Goal: Task Accomplishment & Management: Use online tool/utility

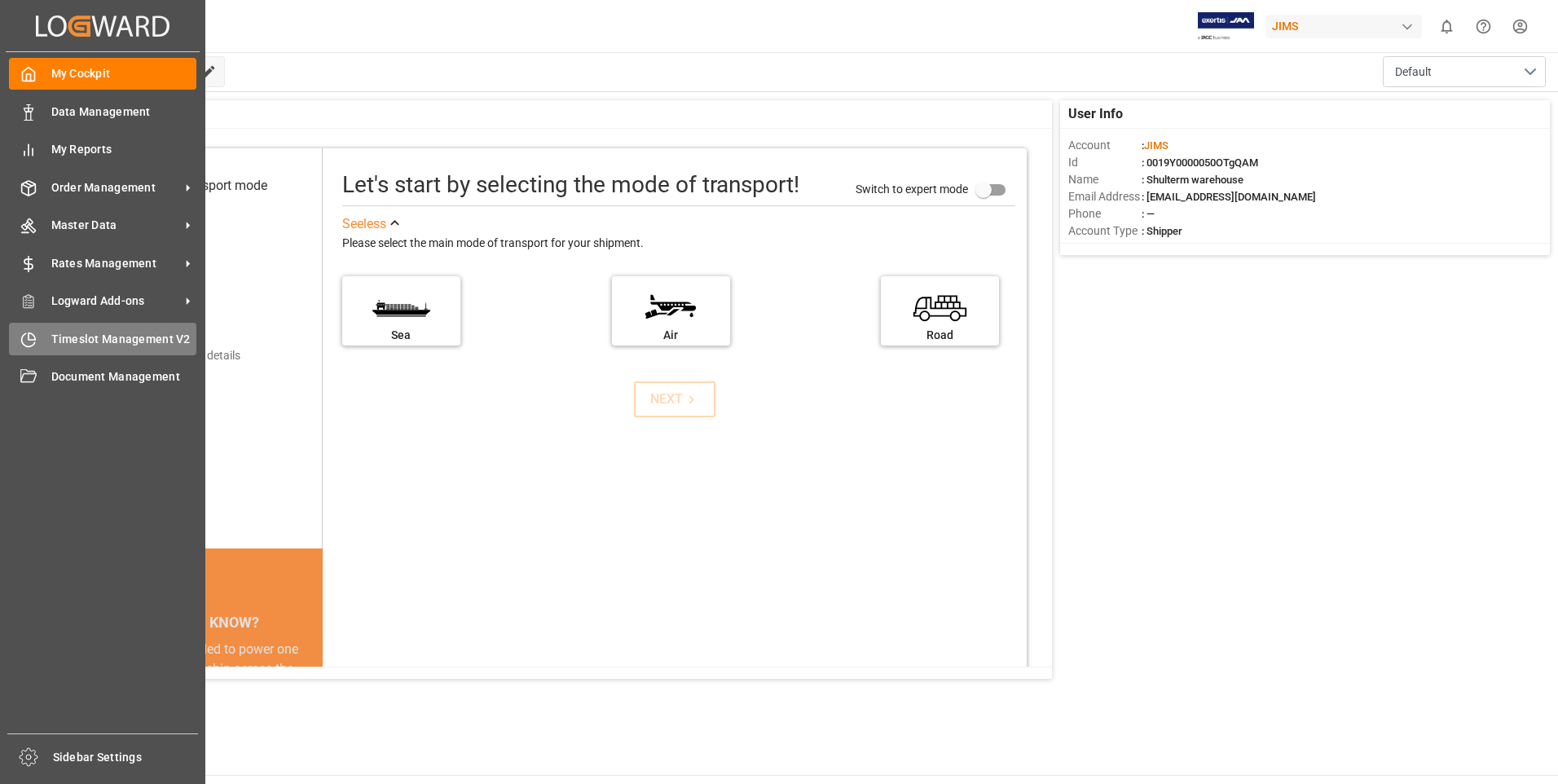
click at [56, 331] on span "Timeslot Management V2" at bounding box center [124, 339] width 146 height 17
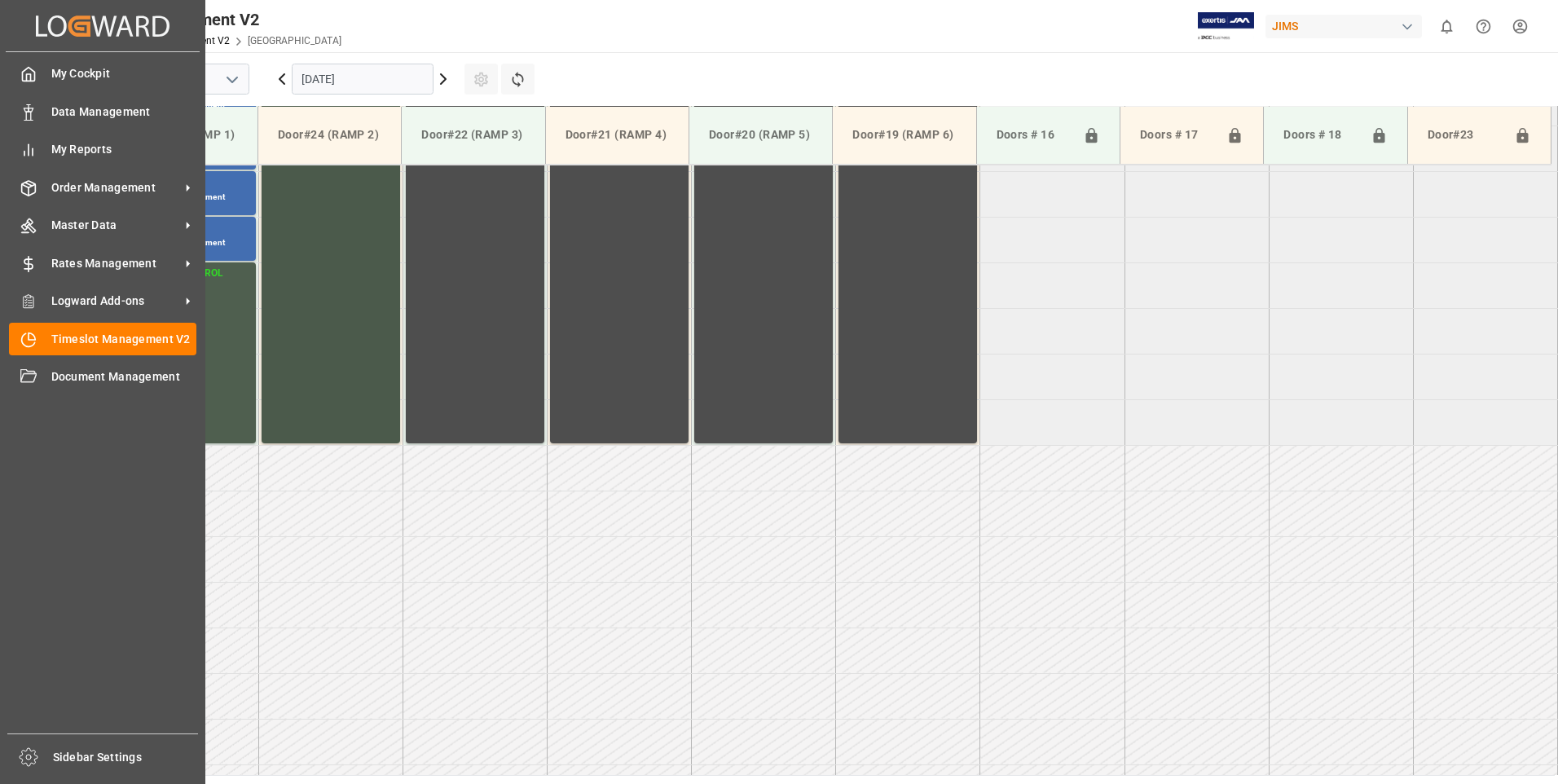
scroll to position [902, 0]
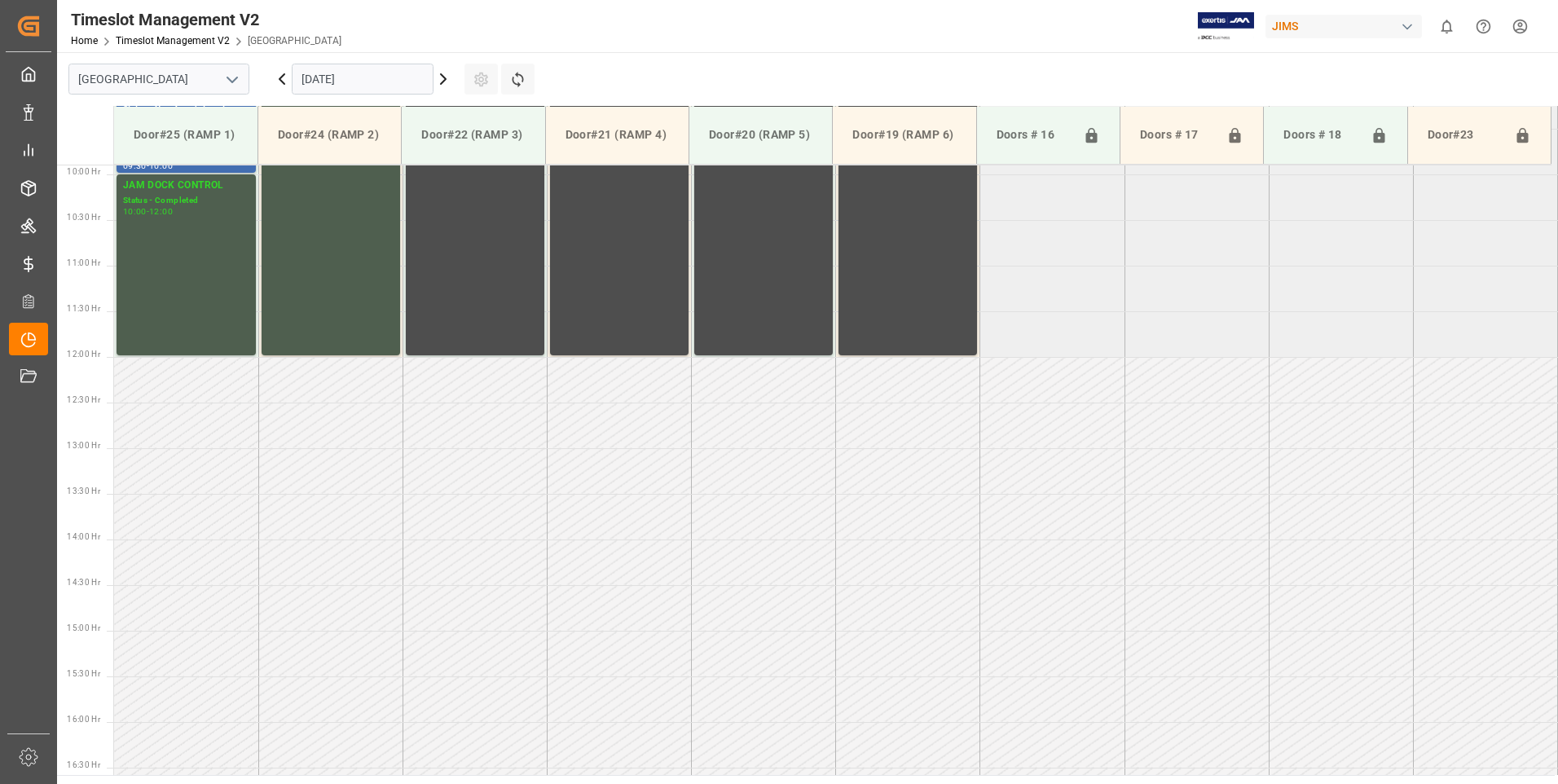
click at [341, 78] on input "[DATE]" at bounding box center [363, 79] width 142 height 31
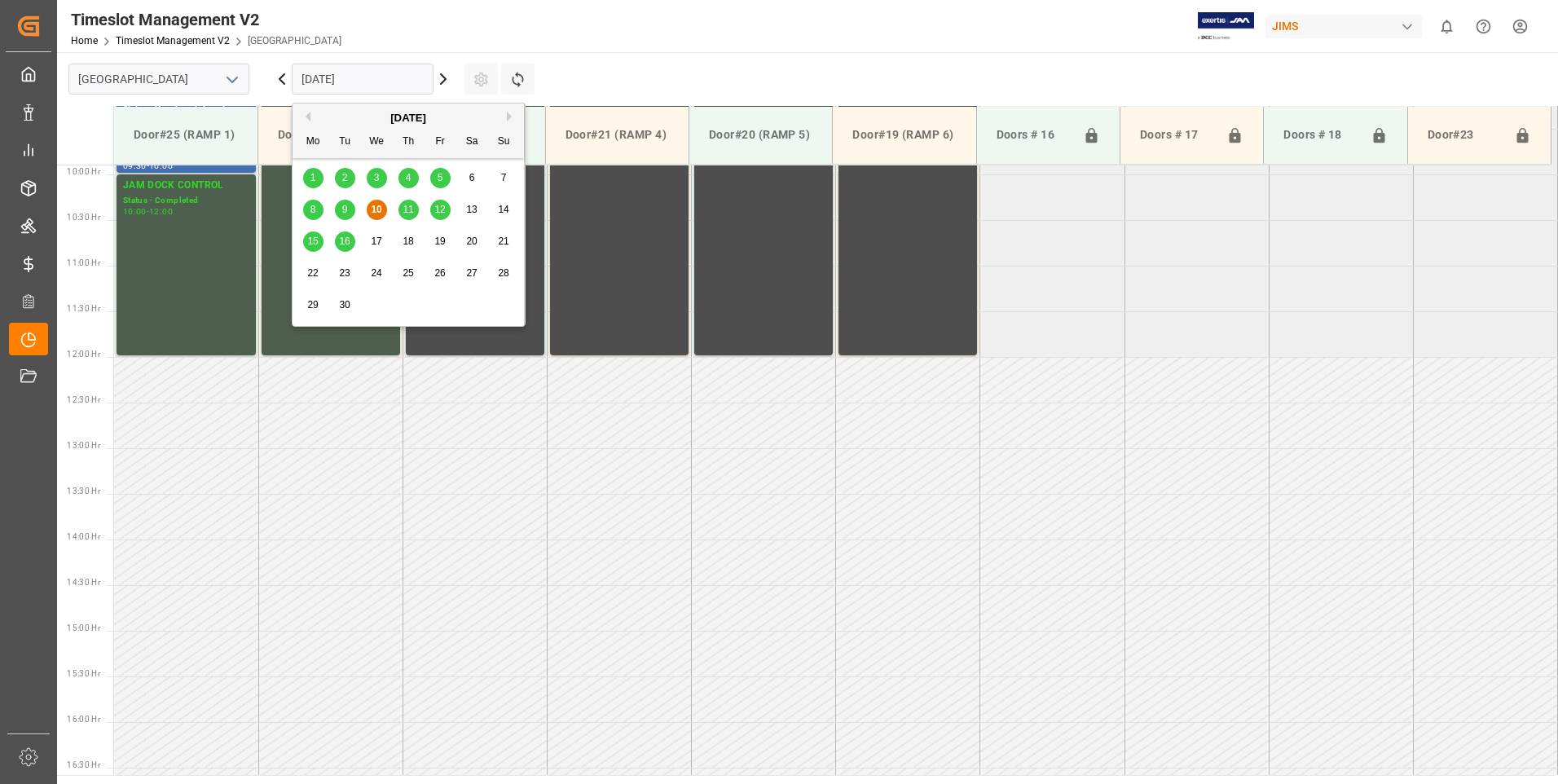
click at [315, 245] on span "15" at bounding box center [313, 241] width 11 height 12
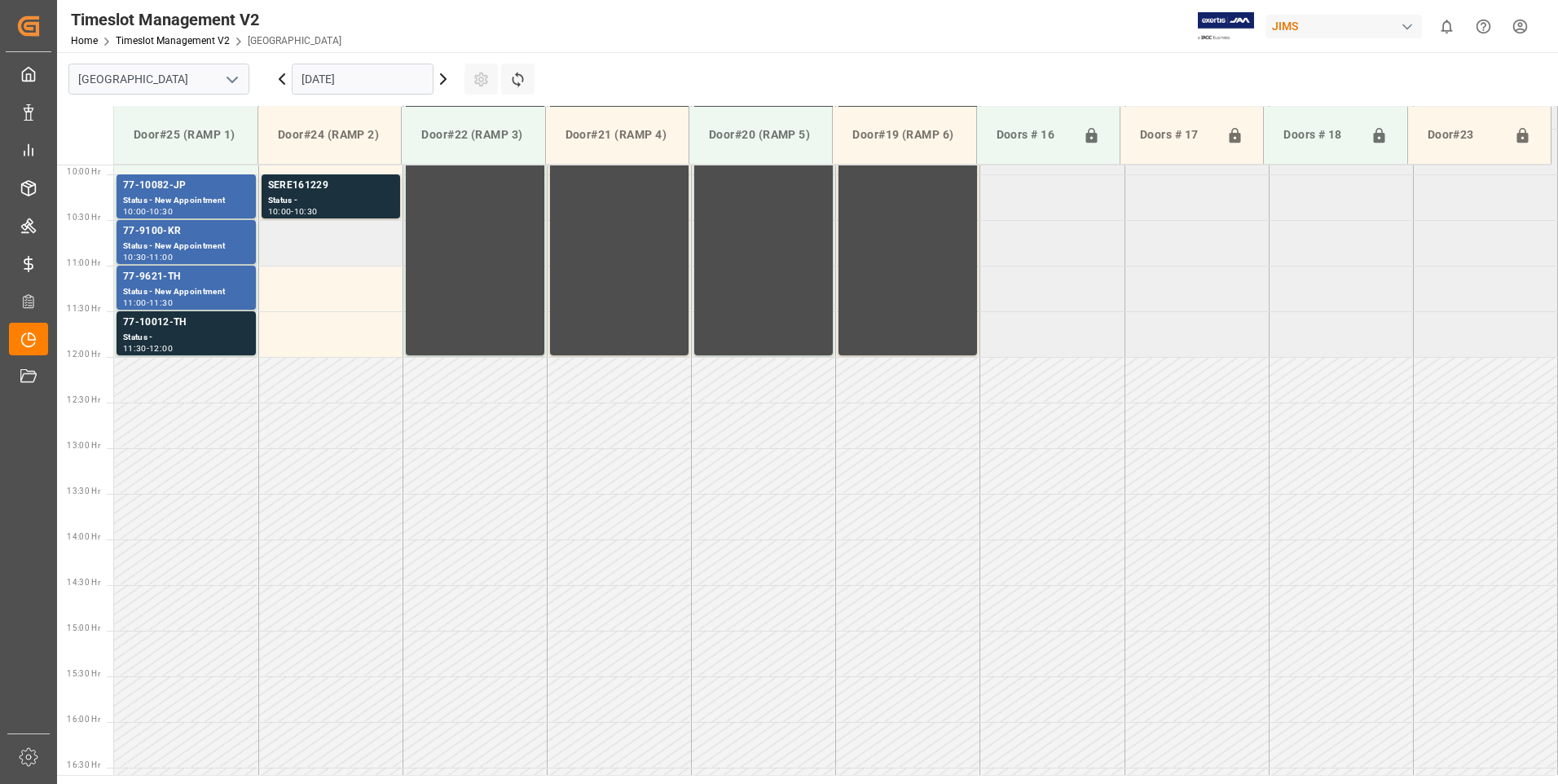
scroll to position [821, 0]
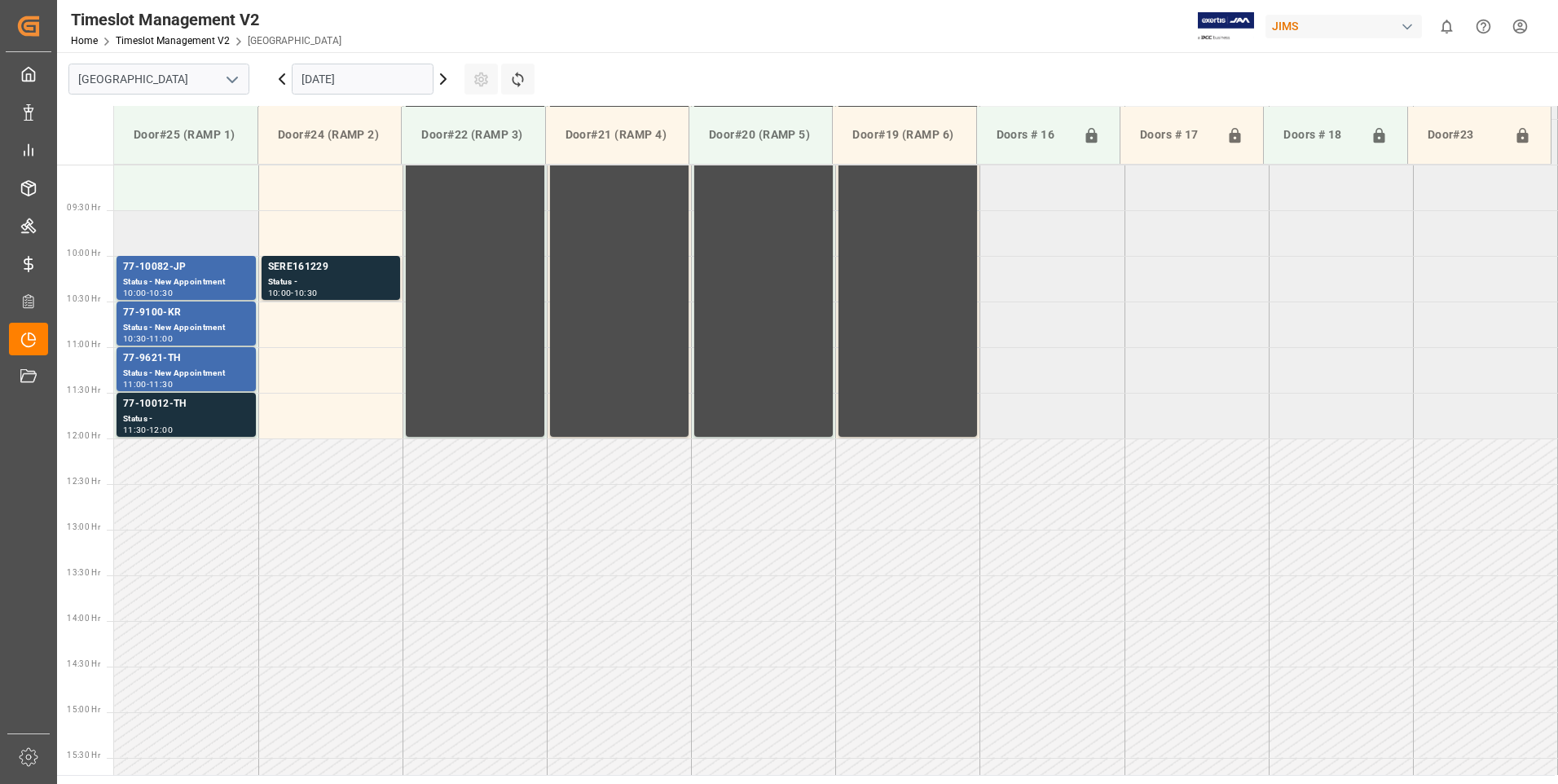
click at [168, 233] on td at bounding box center [186, 233] width 145 height 45
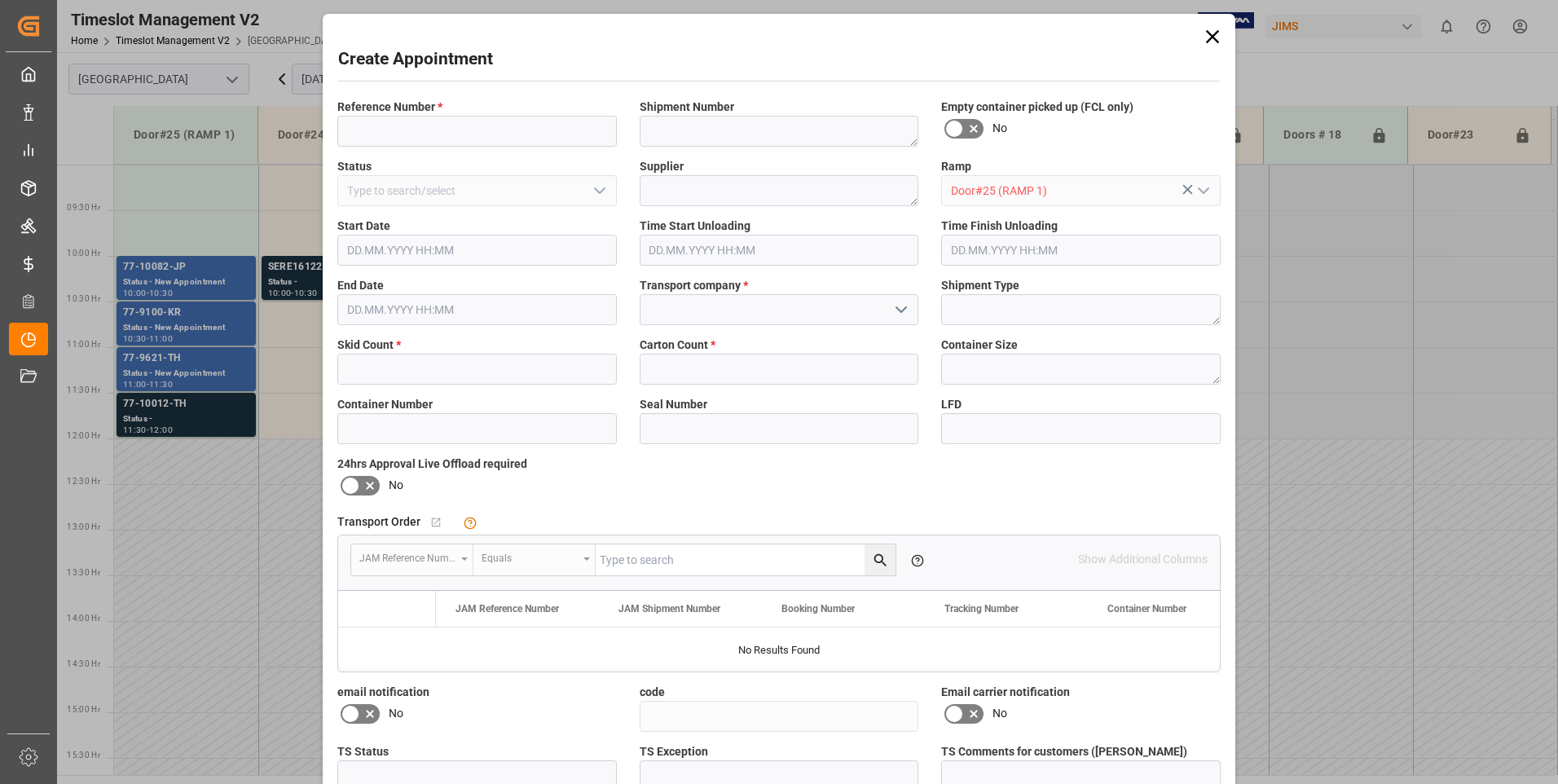
type input "[DATE] 09:30"
type input "[DATE] 10:00"
click at [442, 127] on input at bounding box center [477, 131] width 279 height 31
type input "77-10047-cn"
click at [394, 364] on input "text" at bounding box center [477, 369] width 279 height 31
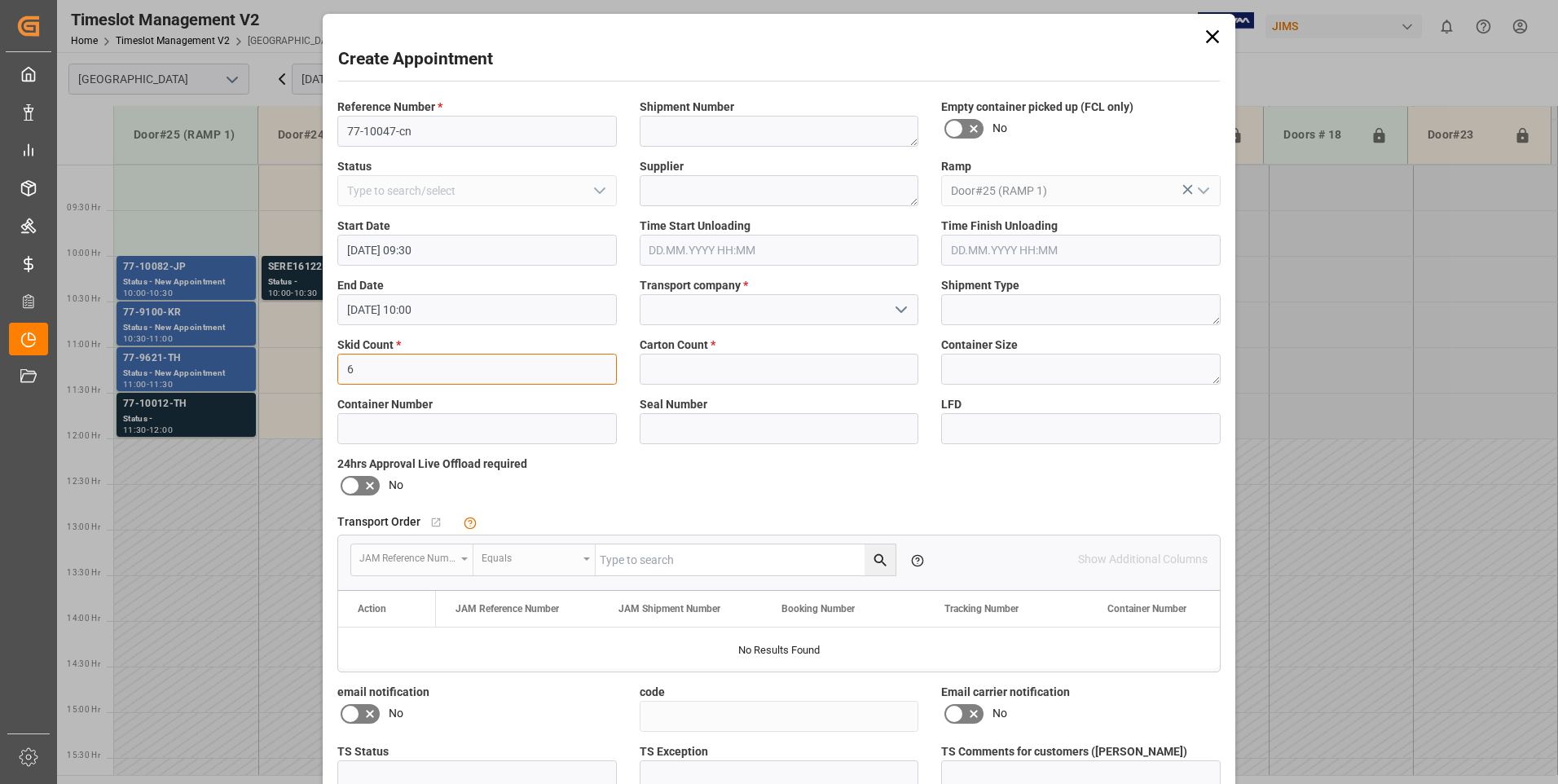
type input "6"
click at [750, 369] on input "text" at bounding box center [779, 369] width 279 height 31
type input "170"
click at [751, 316] on input at bounding box center [779, 309] width 279 height 31
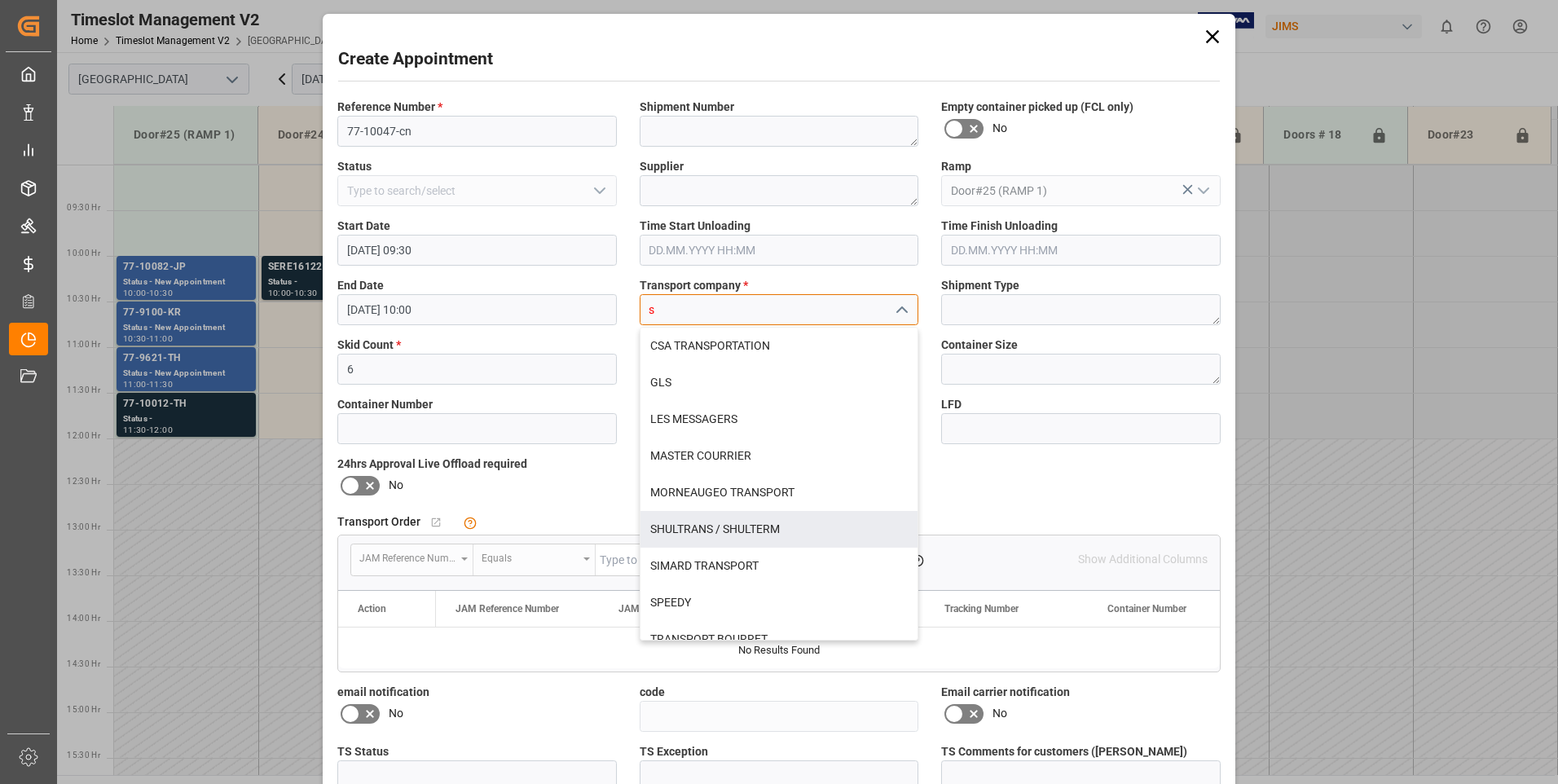
click at [693, 528] on div "SHULTRANS / SHULTERM" at bounding box center [779, 529] width 278 height 36
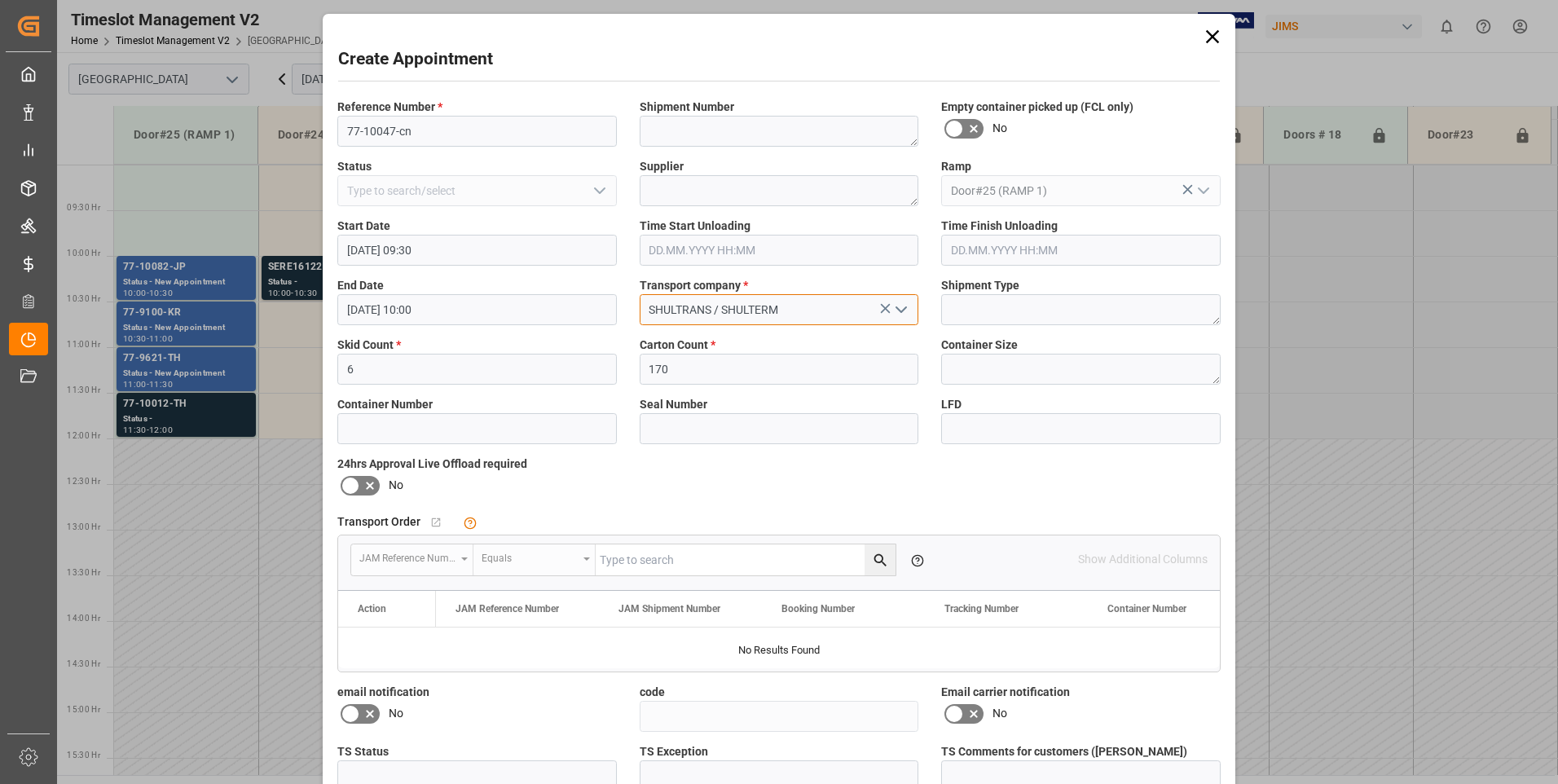
type input "SHULTRANS / SHULTERM"
click at [354, 482] on icon at bounding box center [349, 485] width 19 height 19
click at [0, 0] on input "checkbox" at bounding box center [0, 0] width 0 height 0
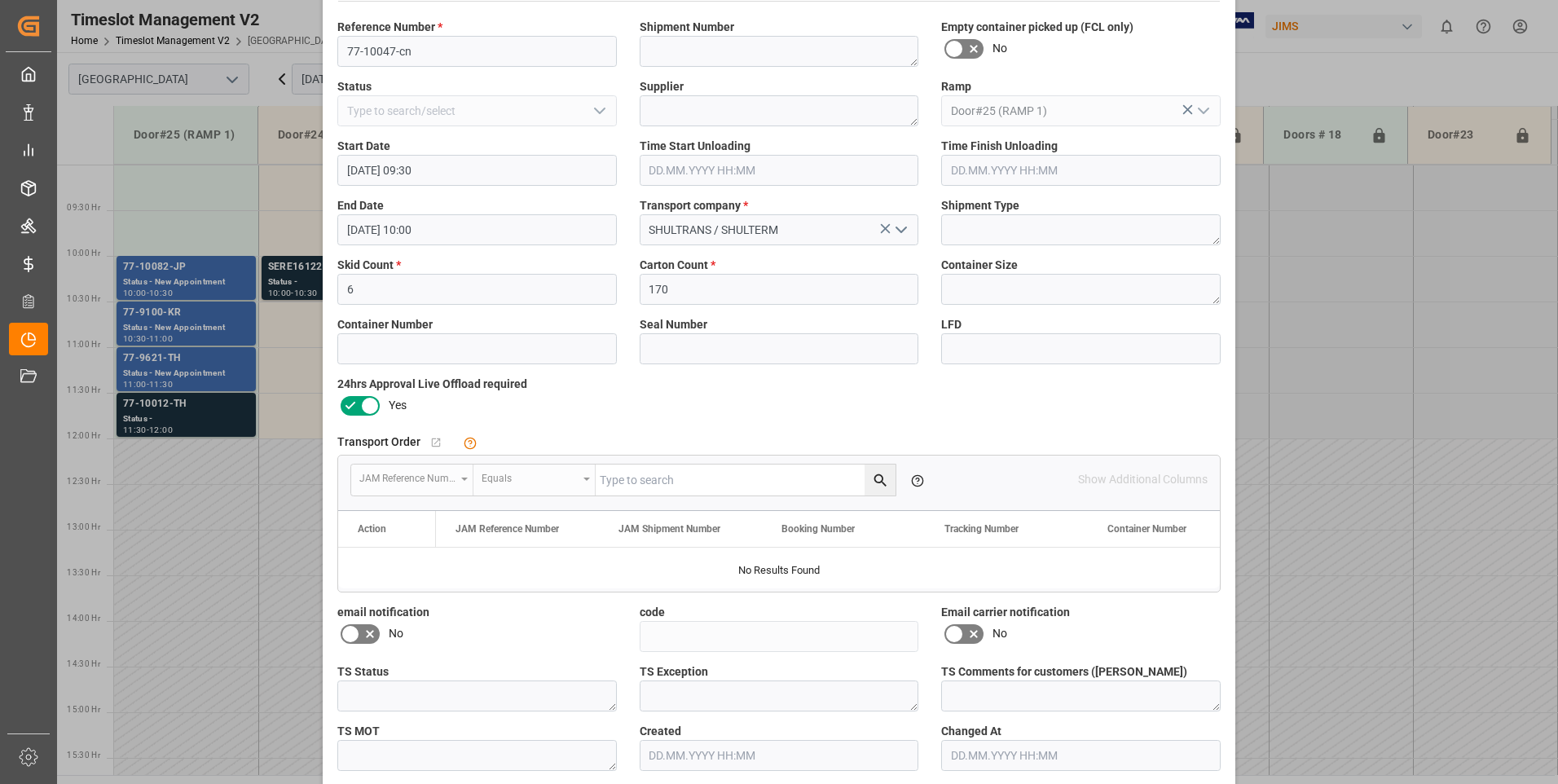
scroll to position [150, 0]
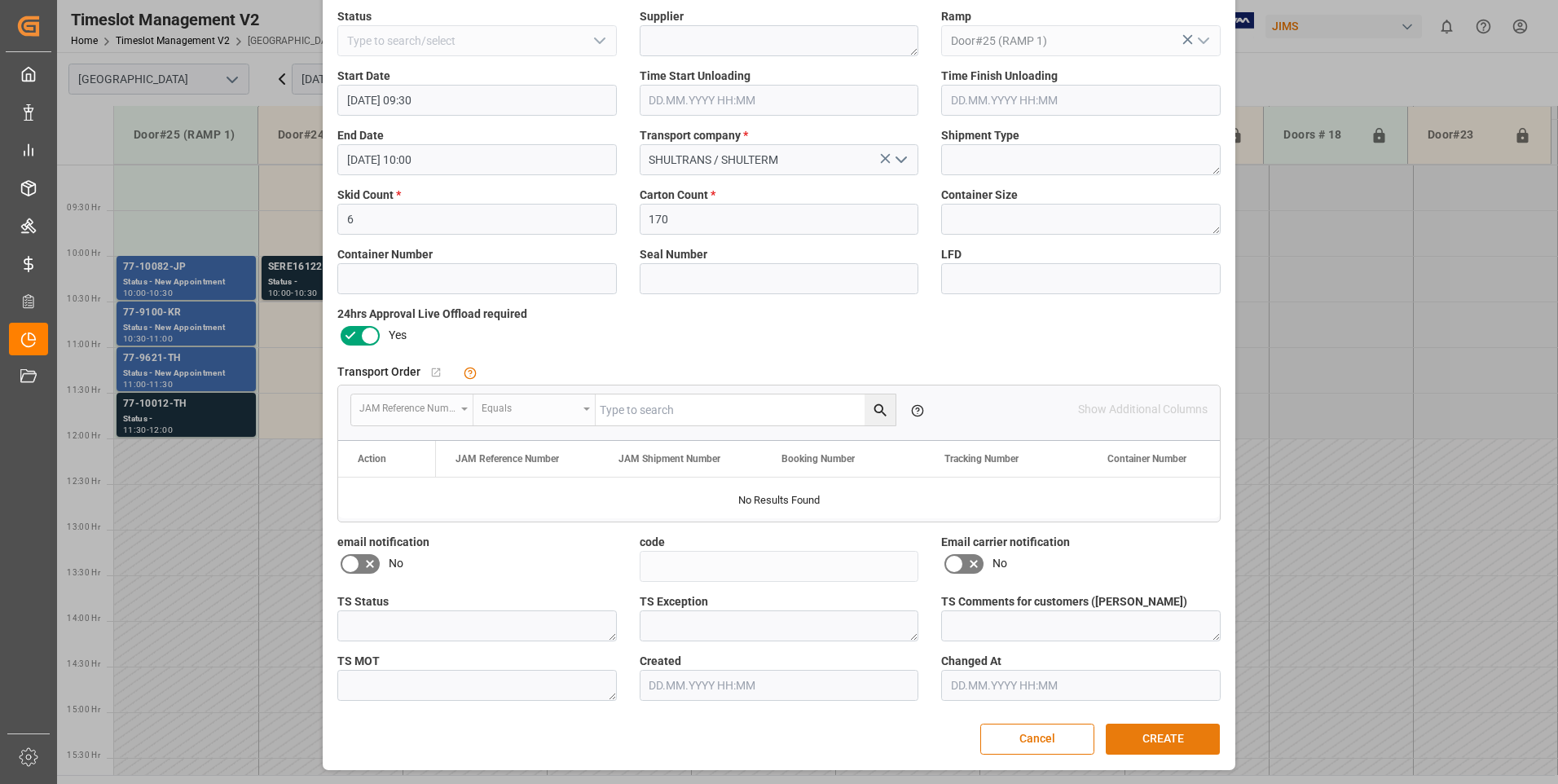
click at [1199, 735] on button "CREATE" at bounding box center [1162, 739] width 114 height 31
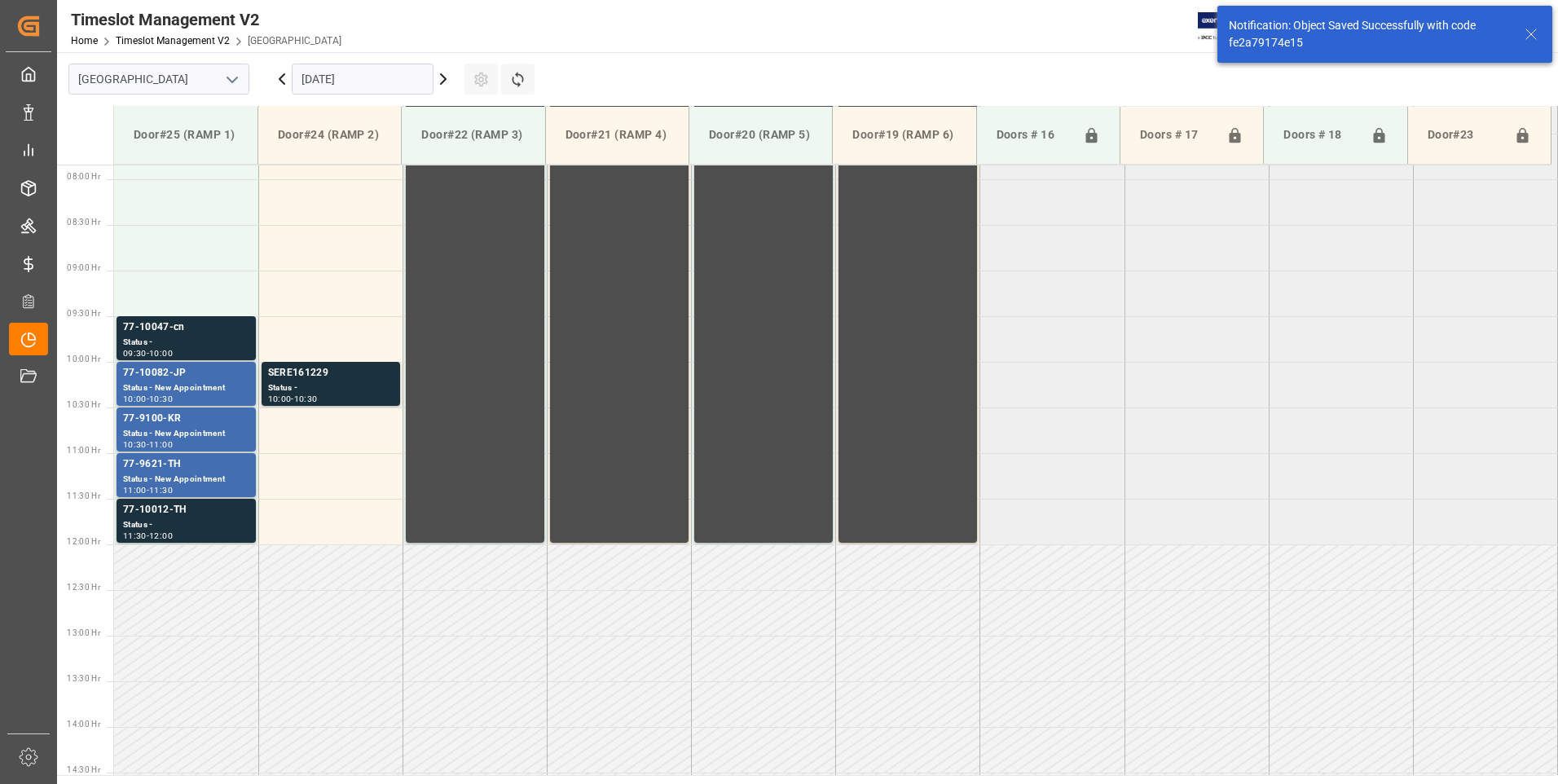
scroll to position [720, 0]
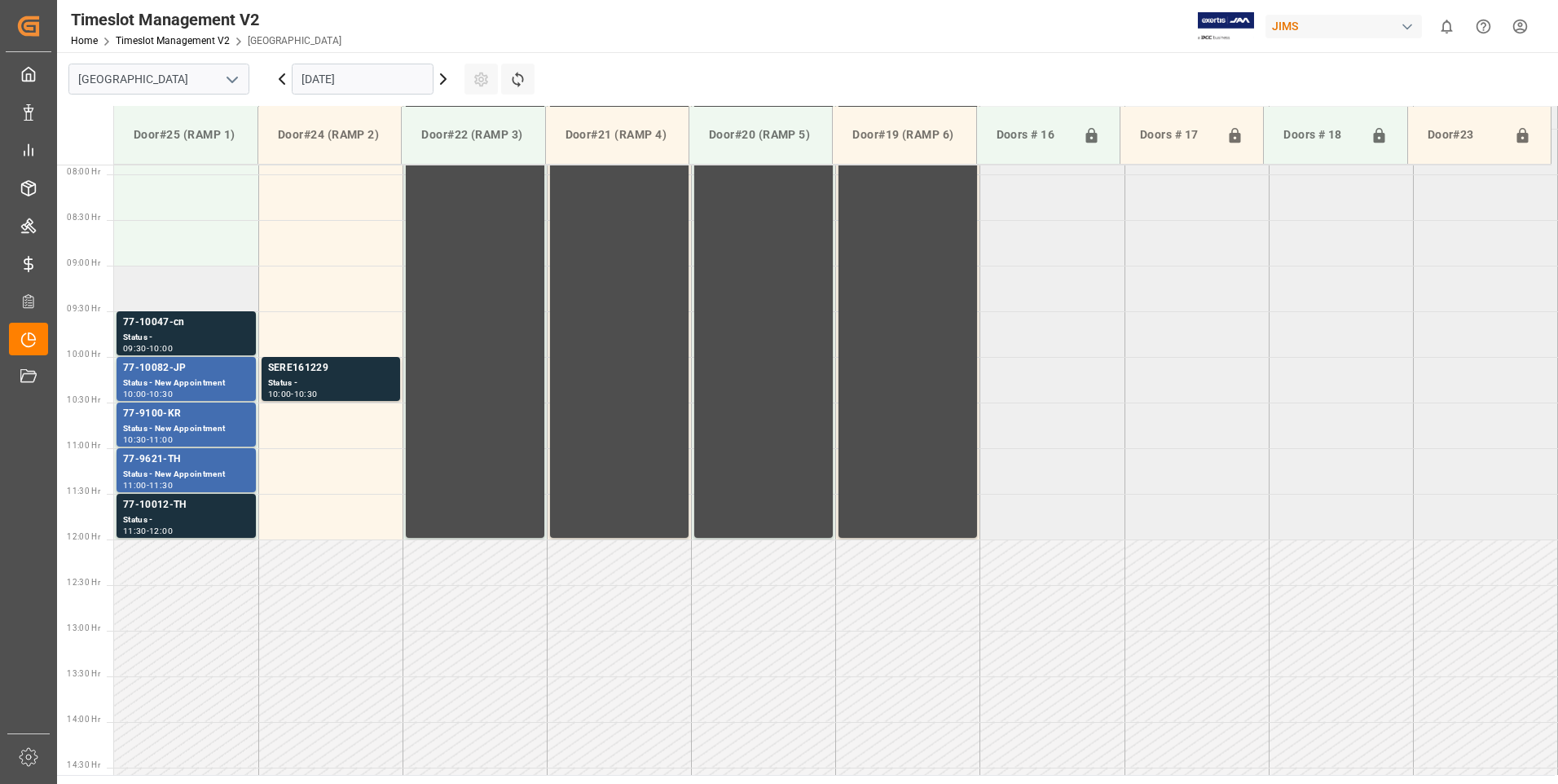
click at [201, 299] on td at bounding box center [186, 288] width 145 height 45
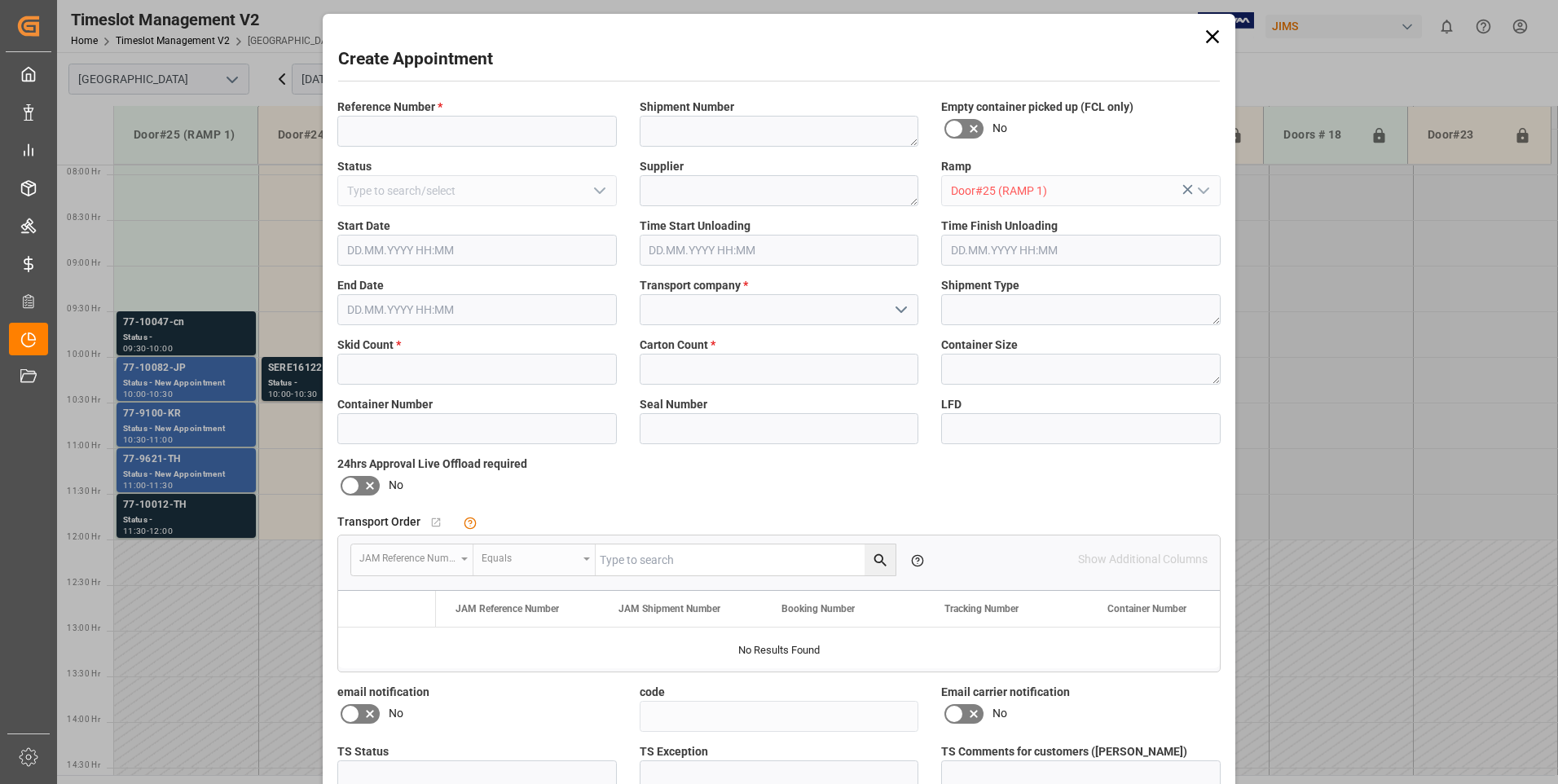
type input "[DATE] 09:00"
type input "[DATE] 09:30"
click at [386, 134] on input at bounding box center [477, 131] width 279 height 31
type input "77-10179-cn"
click at [350, 362] on input "text" at bounding box center [477, 369] width 279 height 31
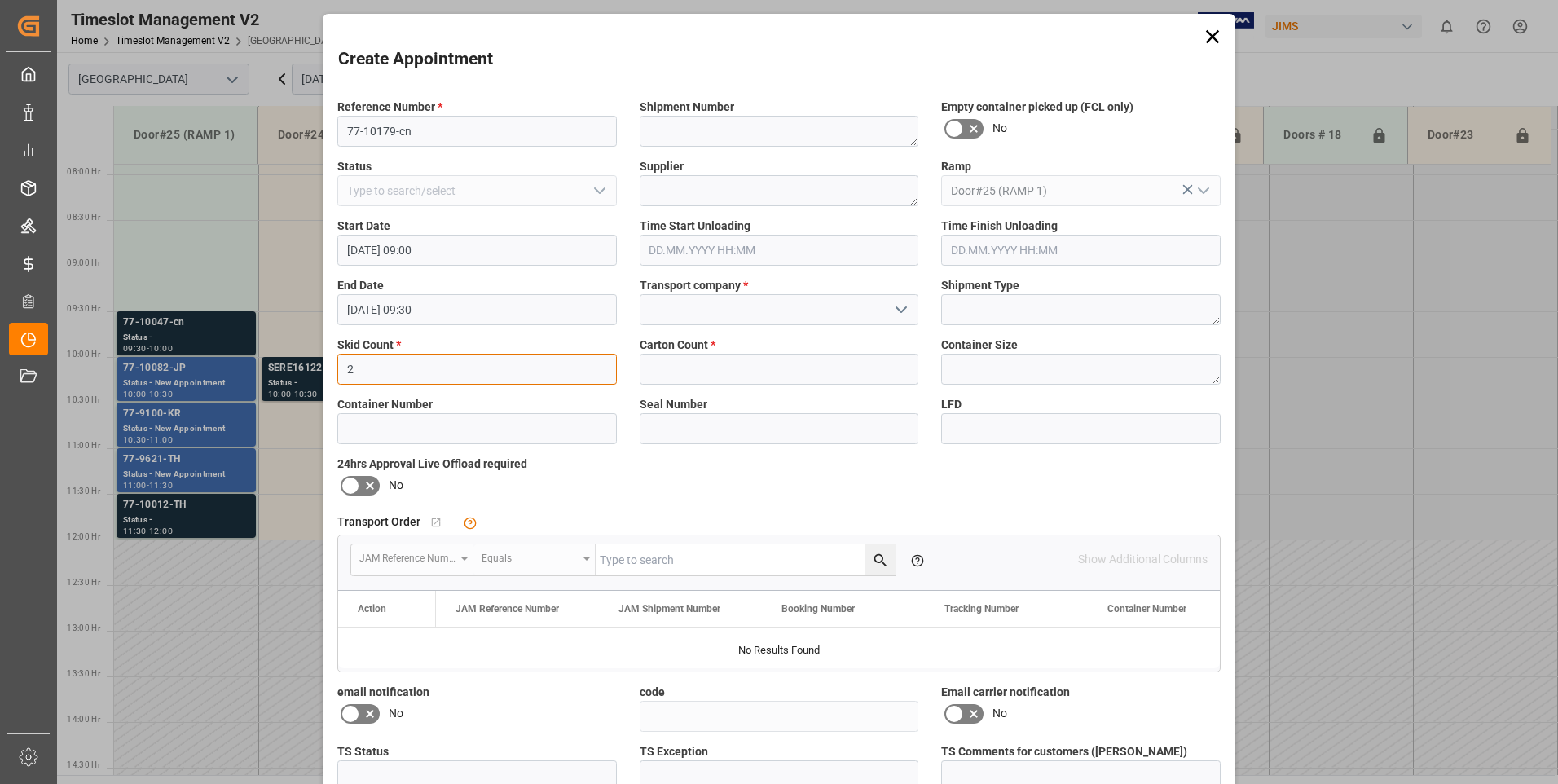
type input "2"
click at [710, 307] on input at bounding box center [779, 309] width 279 height 31
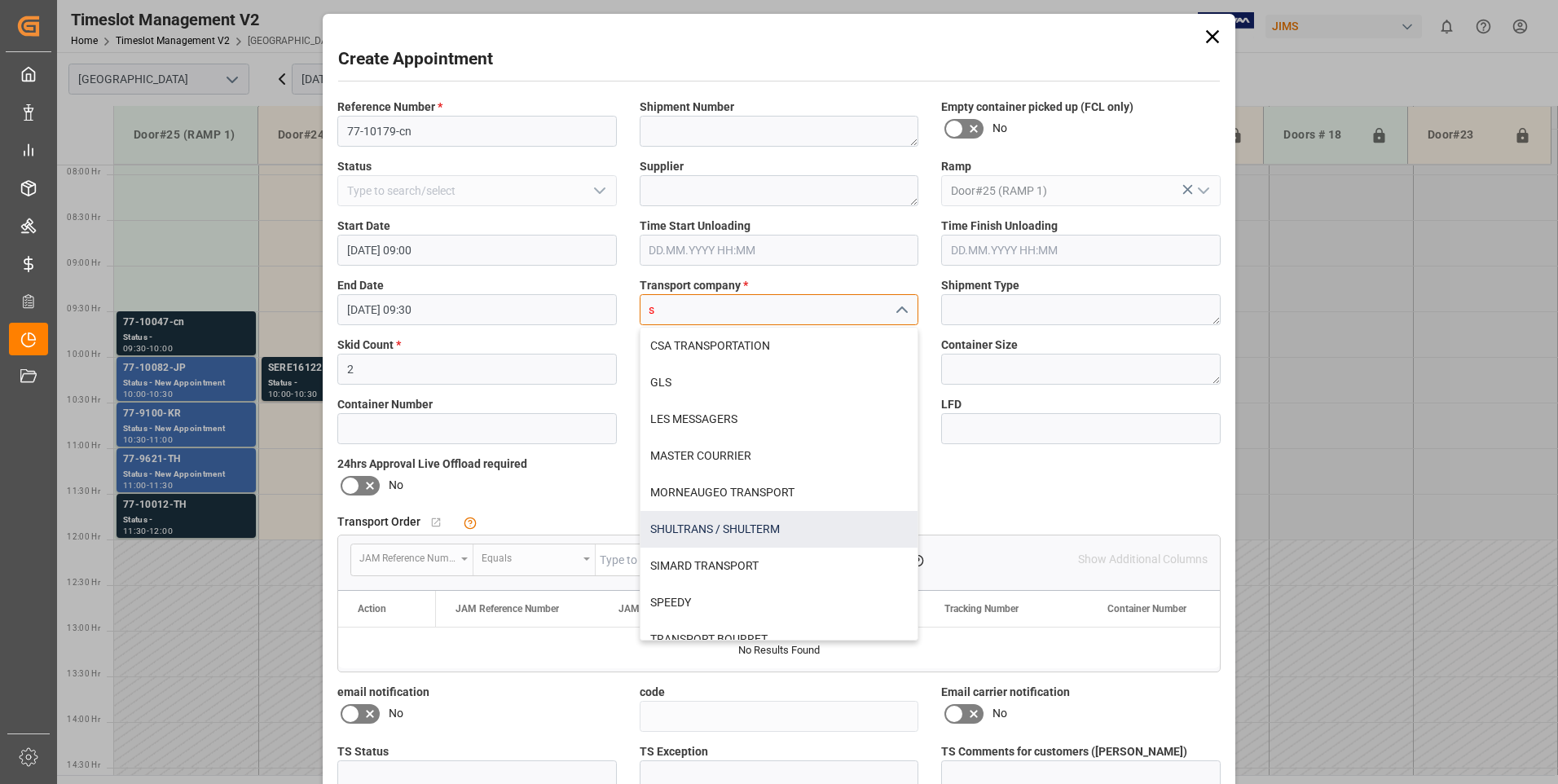
click at [665, 534] on div "SHULTRANS / SHULTERM" at bounding box center [779, 529] width 278 height 36
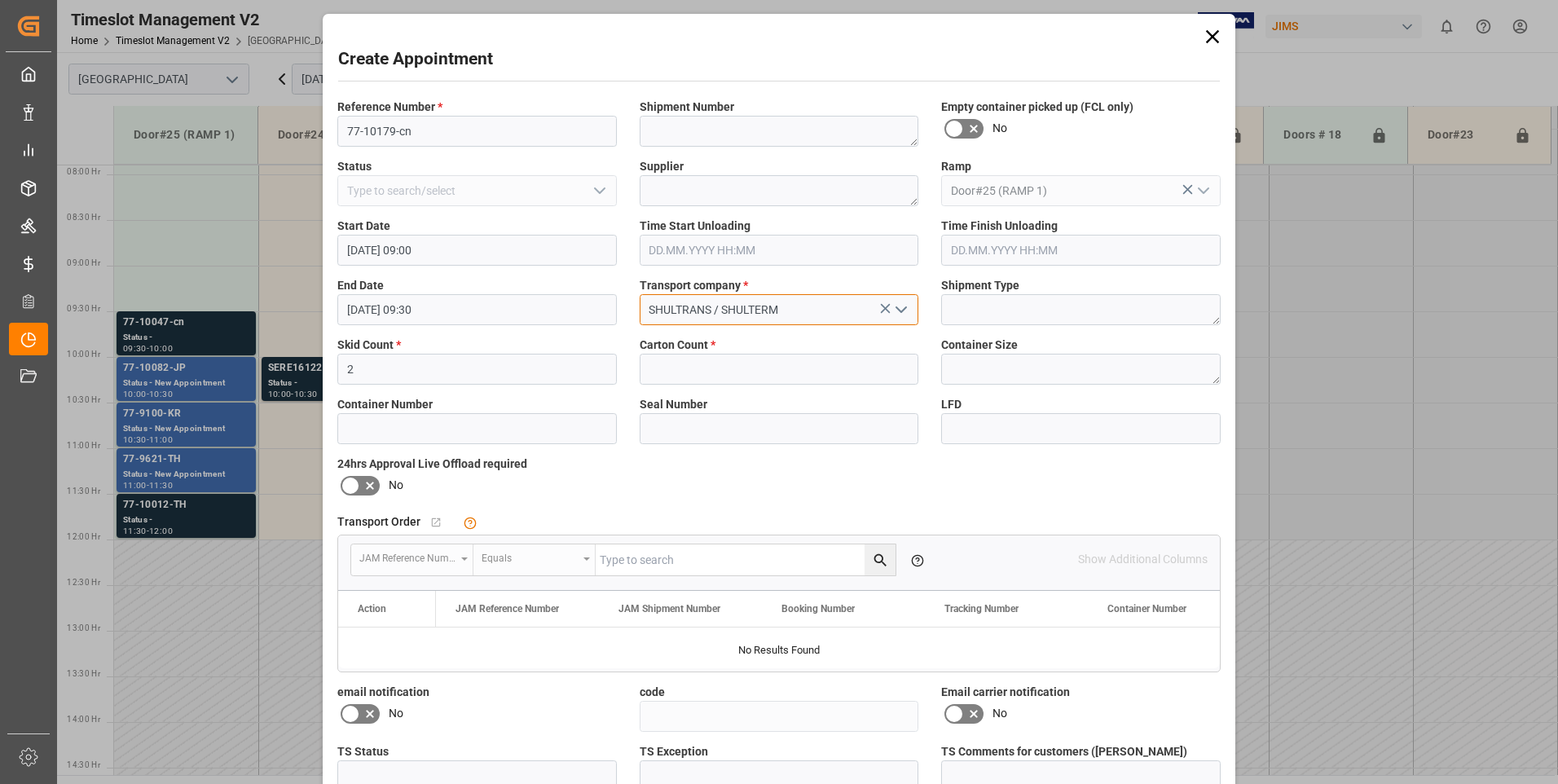
type input "SHULTRANS / SHULTERM"
click at [676, 363] on input "text" at bounding box center [779, 369] width 279 height 31
type input "135"
click at [355, 487] on icon at bounding box center [349, 485] width 19 height 19
click at [0, 0] on input "checkbox" at bounding box center [0, 0] width 0 height 0
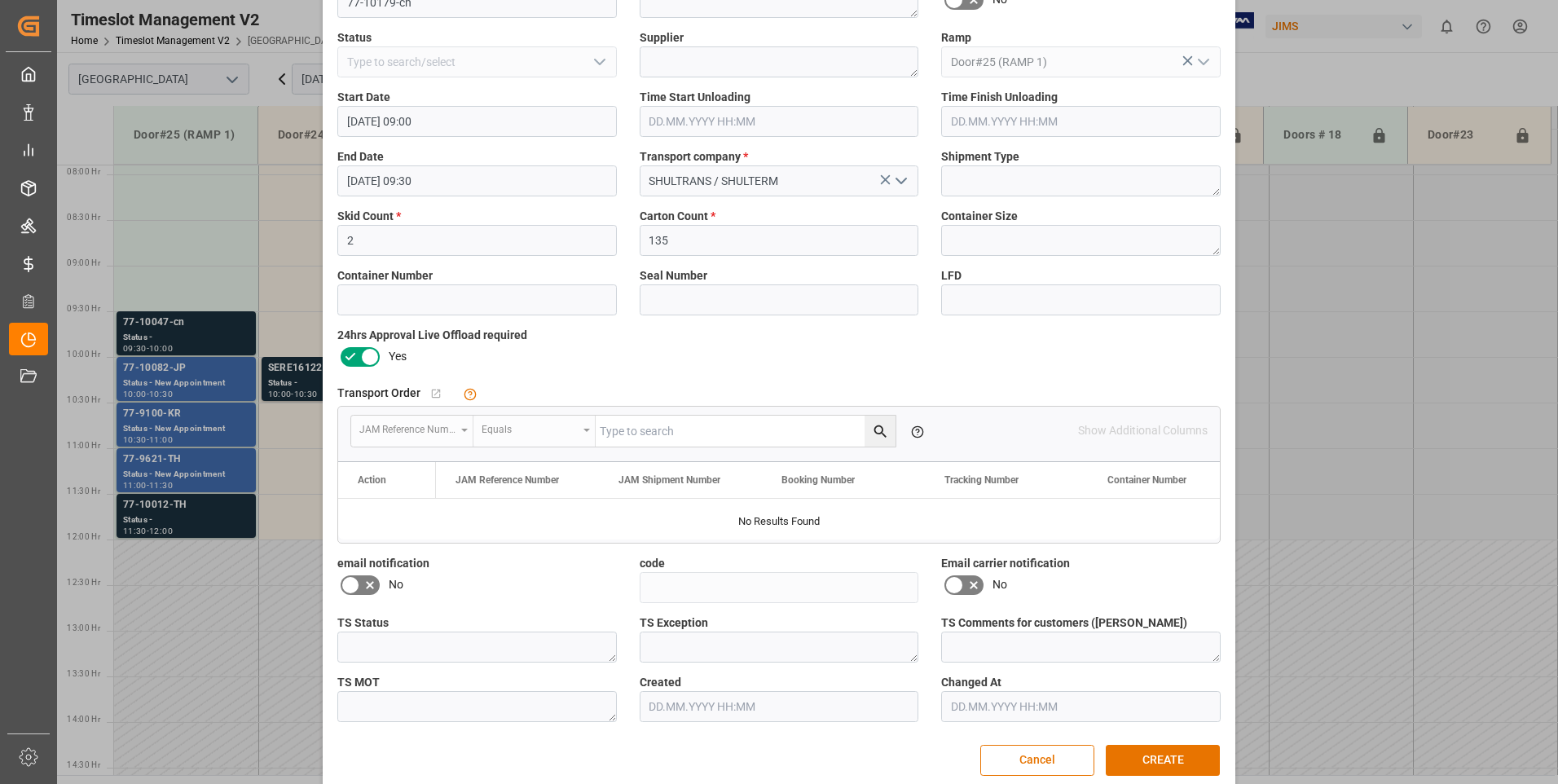
scroll to position [150, 0]
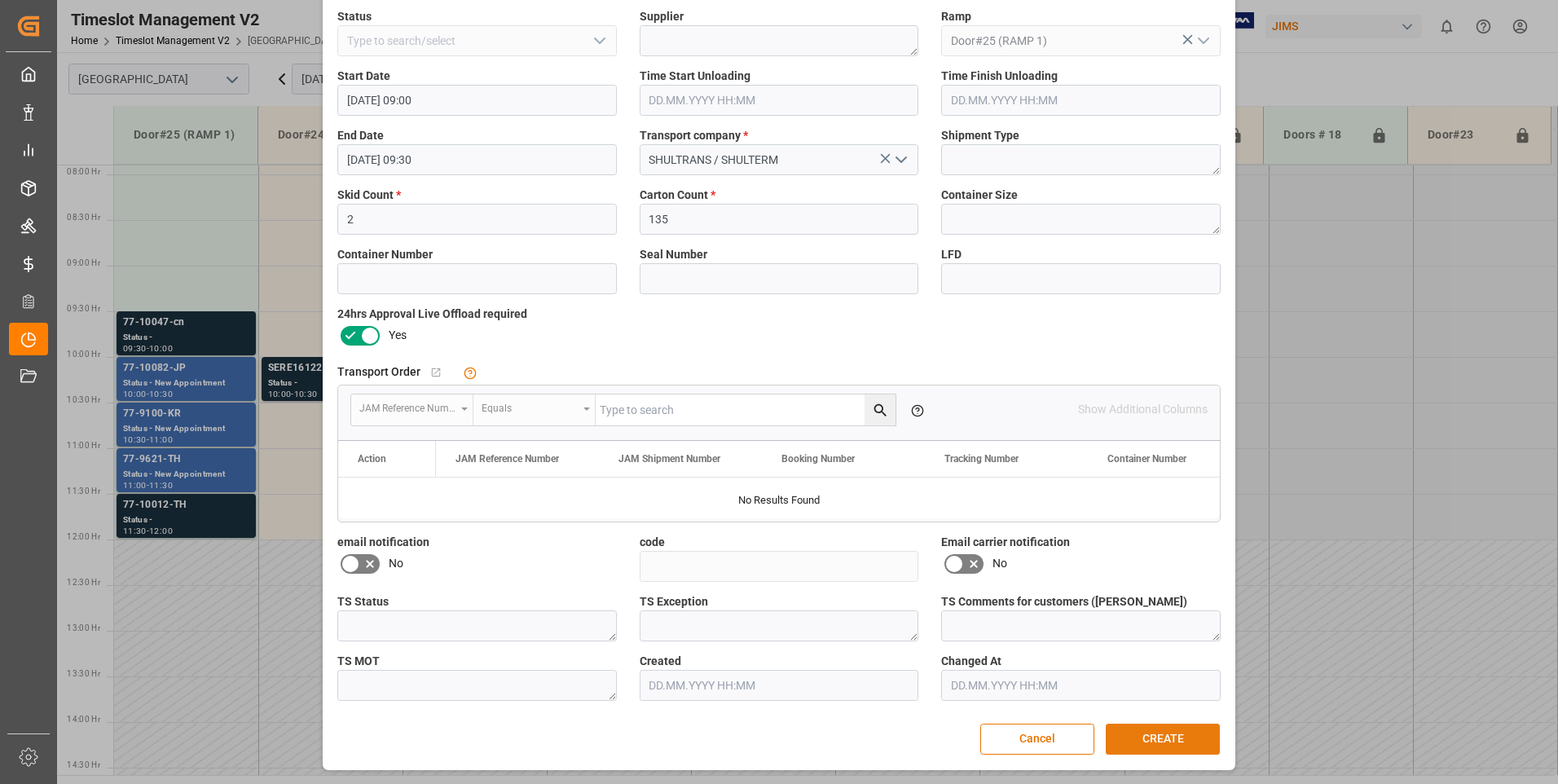
click at [1152, 737] on button "CREATE" at bounding box center [1162, 739] width 114 height 31
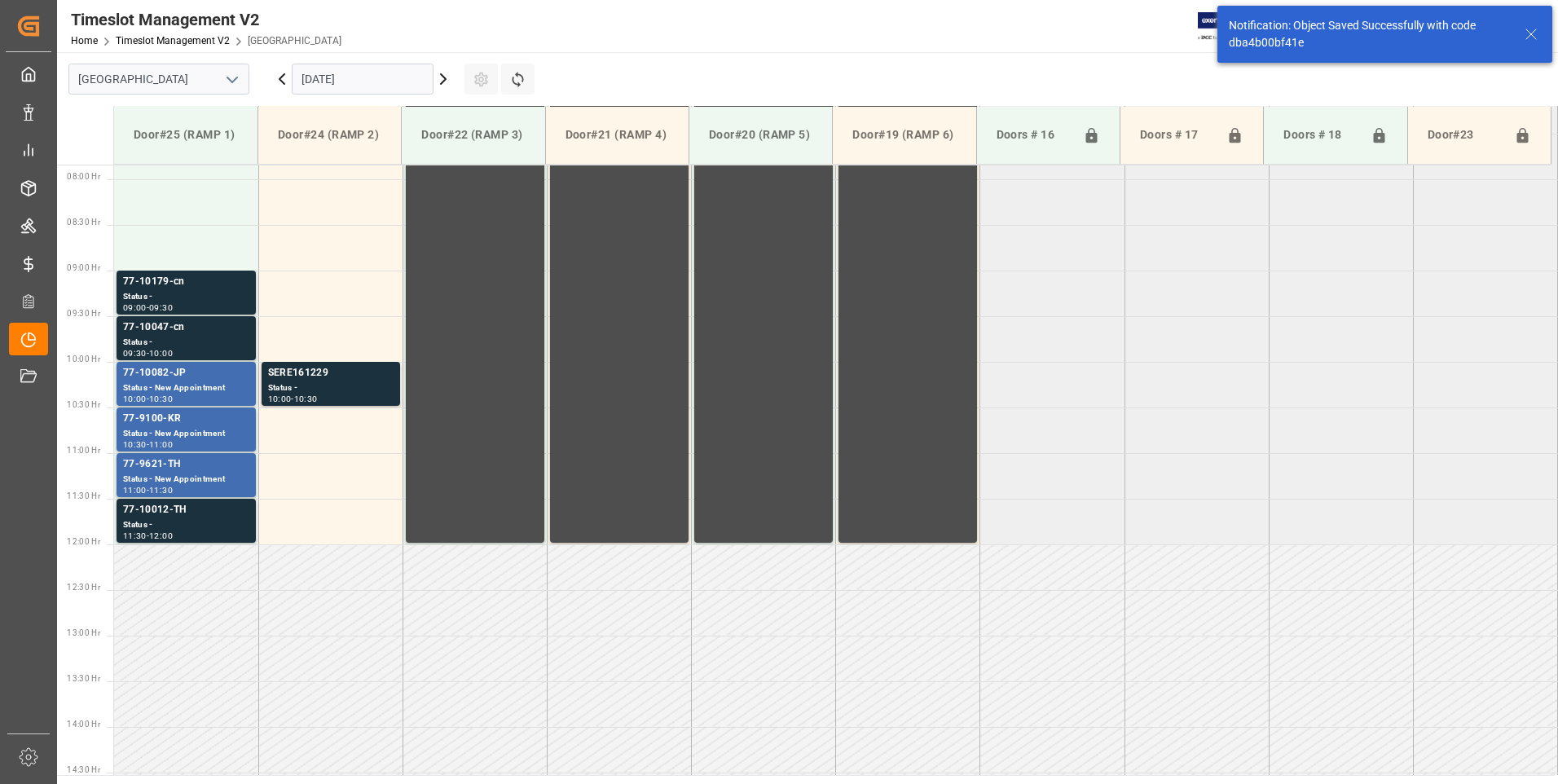
scroll to position [720, 0]
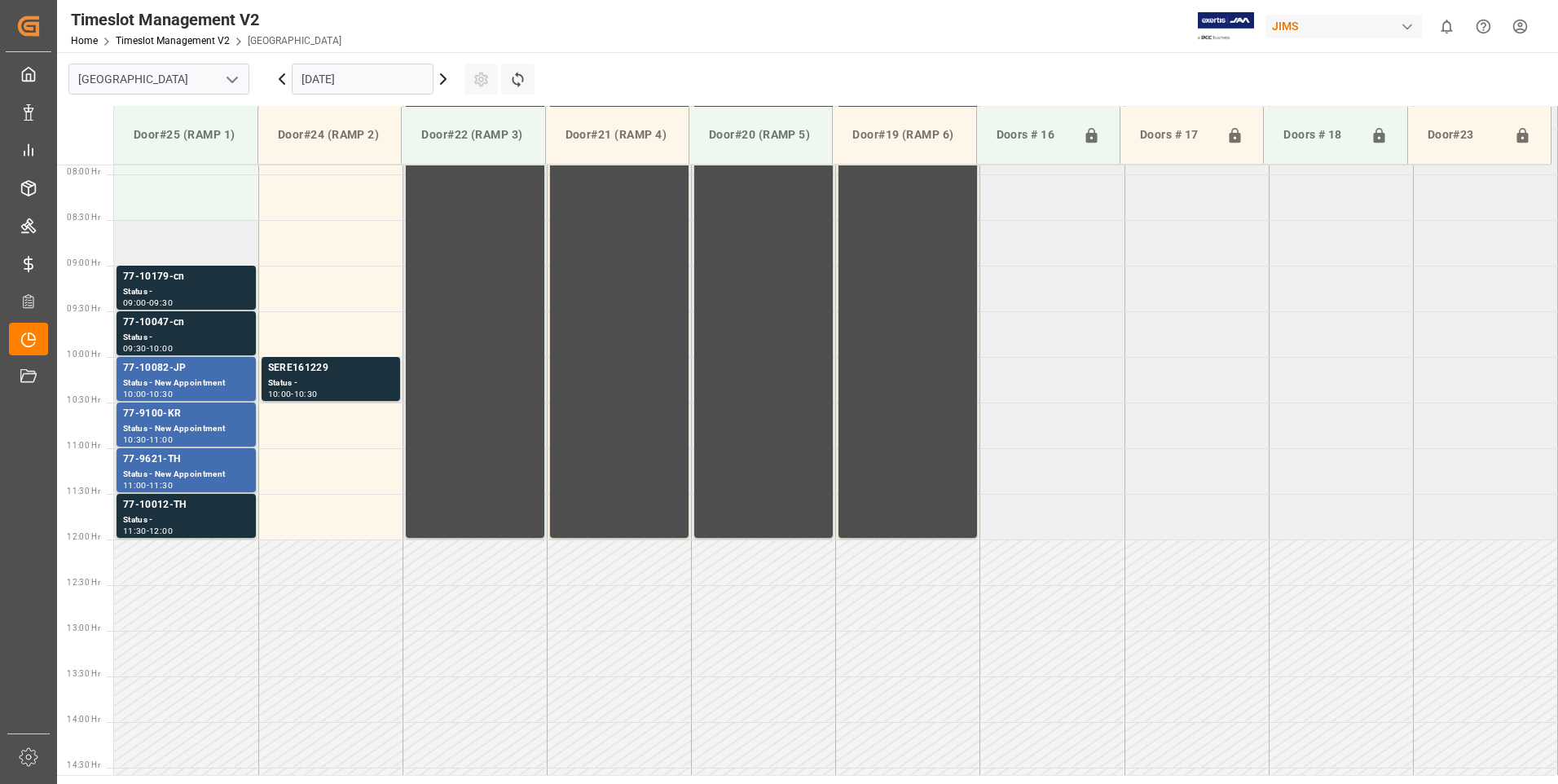
click at [189, 246] on td at bounding box center [186, 243] width 145 height 45
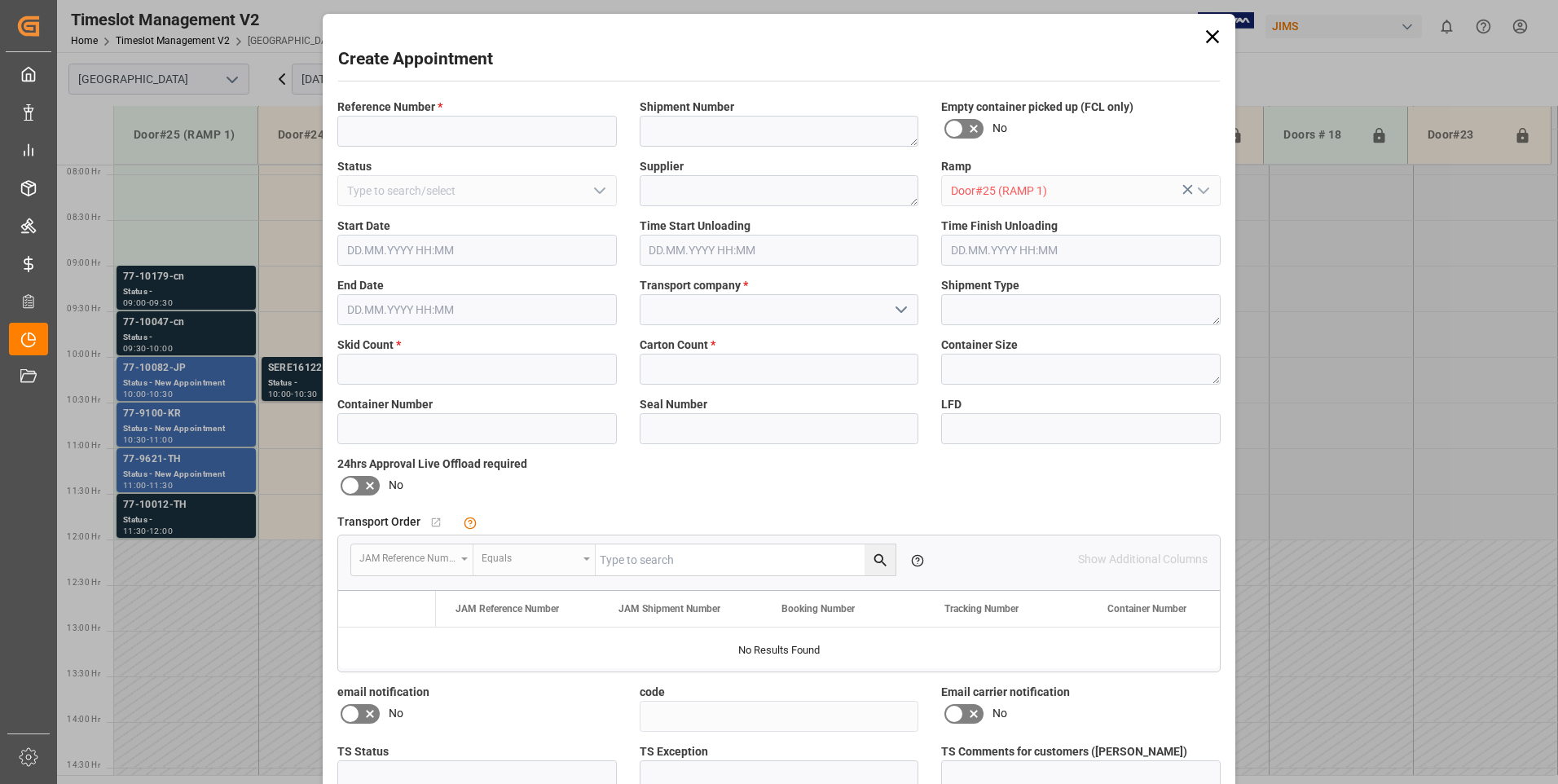
type input "[DATE] 08:30"
type input "[DATE] 09:00"
click at [381, 104] on span "Reference Number *" at bounding box center [390, 106] width 106 height 17
click at [385, 121] on input at bounding box center [477, 131] width 279 height 31
type input "77-10093-cn"
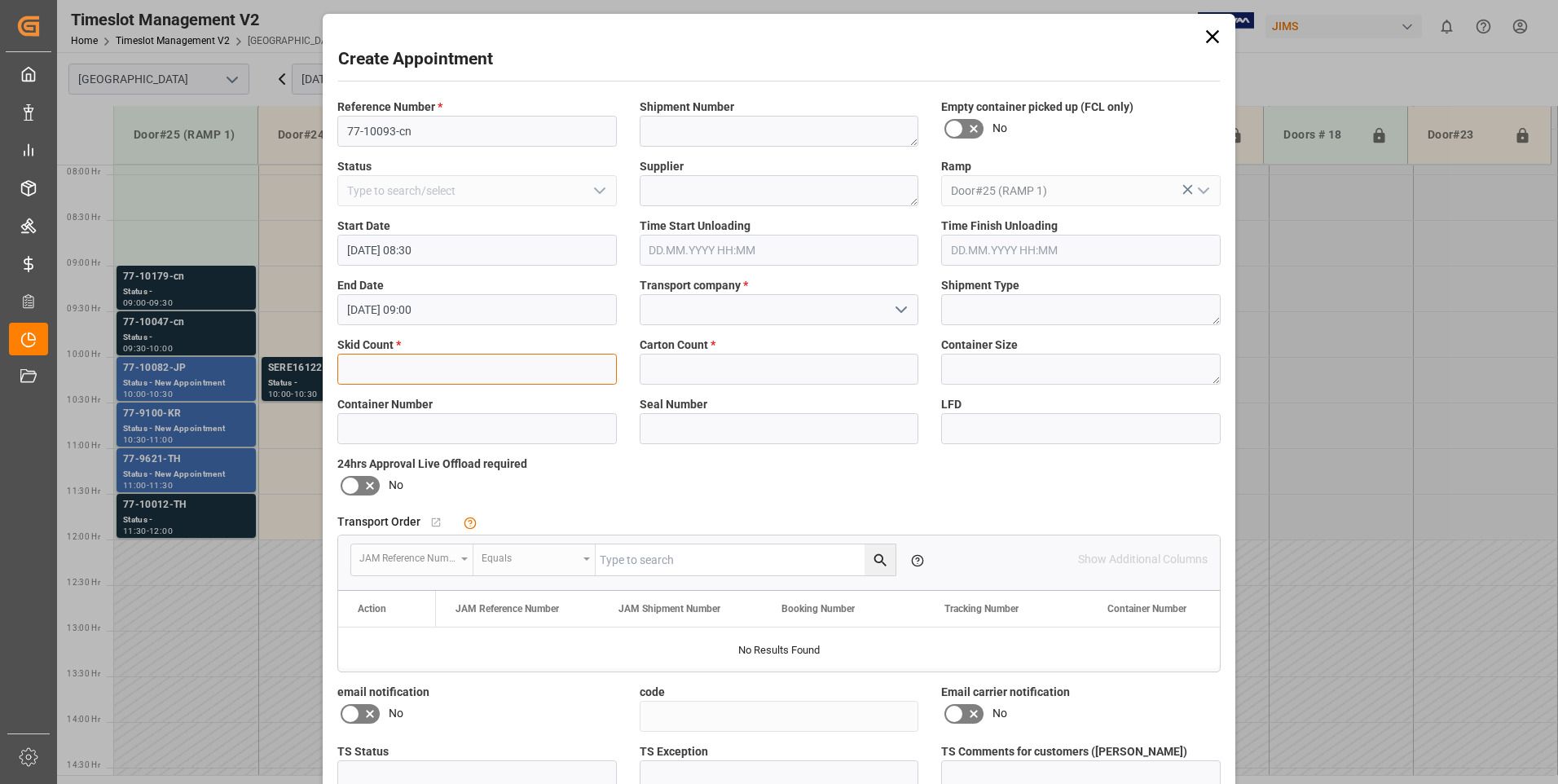
click at [379, 363] on input "text" at bounding box center [477, 369] width 279 height 31
type input "1"
click at [671, 374] on input "text" at bounding box center [779, 369] width 279 height 31
type input "9"
click at [675, 310] on input at bounding box center [779, 309] width 279 height 31
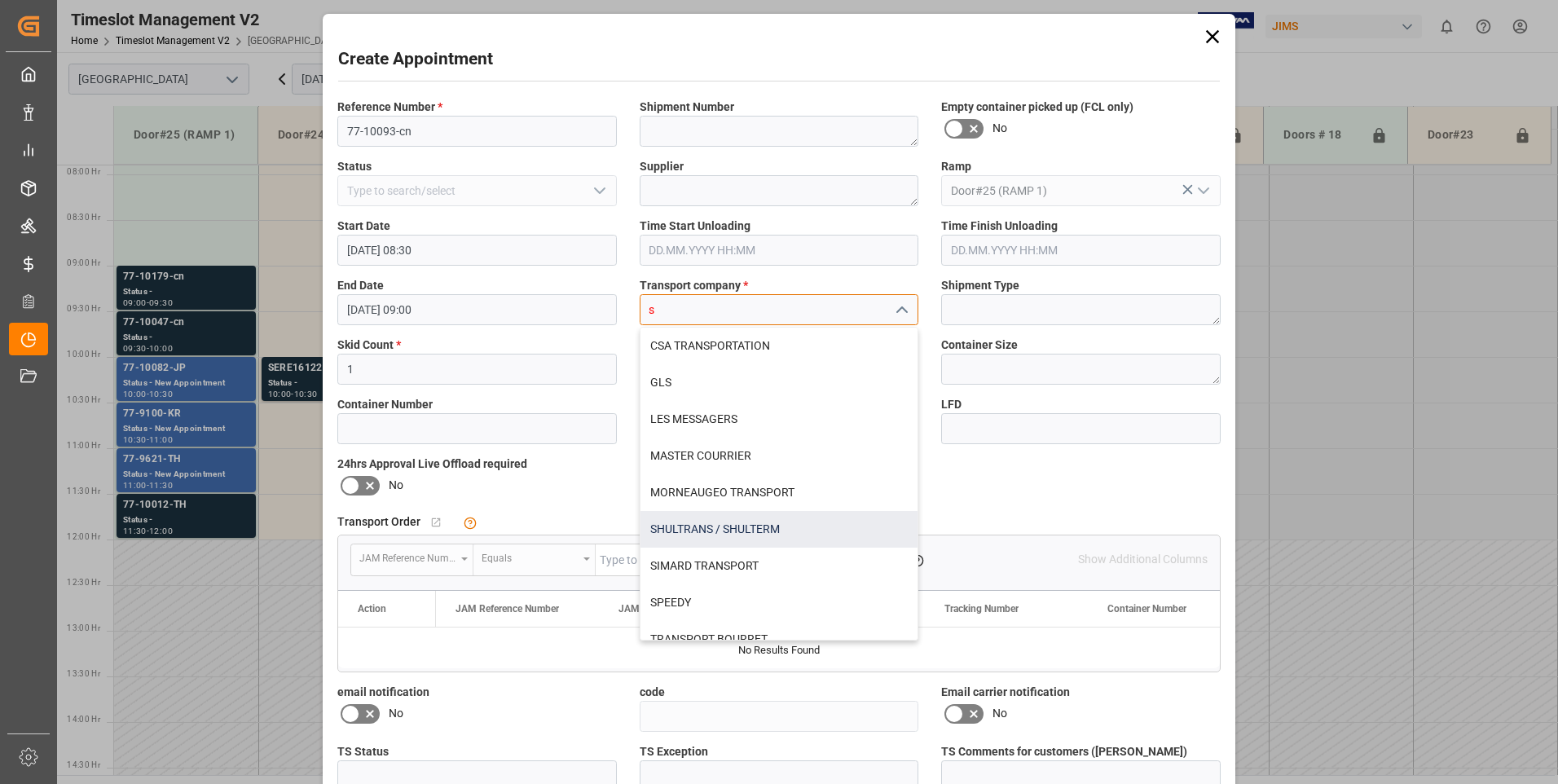
click at [675, 528] on div "SHULTRANS / SHULTERM" at bounding box center [779, 529] width 278 height 36
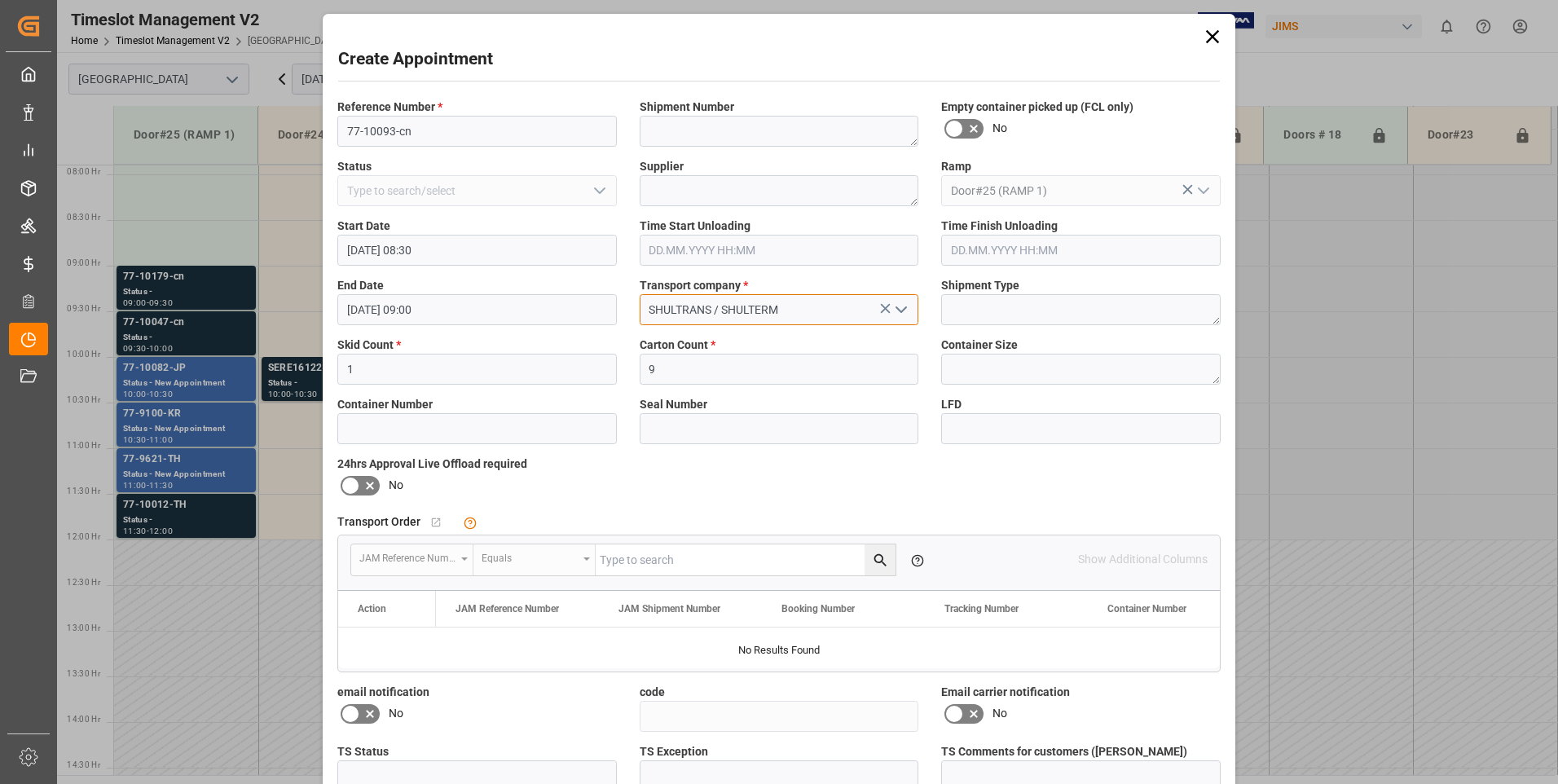
type input "SHULTRANS / SHULTERM"
click at [346, 485] on icon at bounding box center [349, 485] width 19 height 19
click at [0, 0] on input "checkbox" at bounding box center [0, 0] width 0 height 0
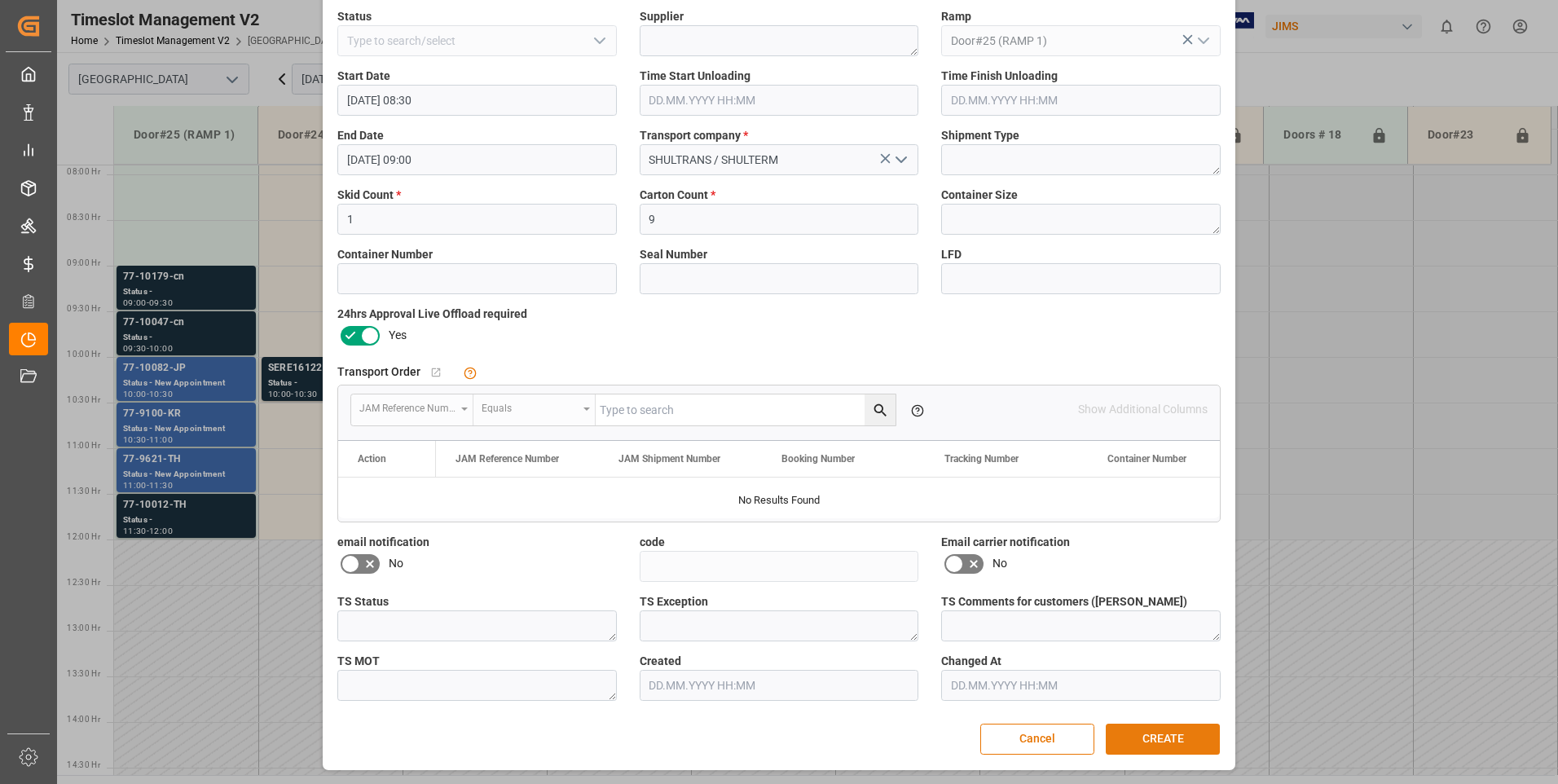
click at [1157, 741] on button "CREATE" at bounding box center [1162, 739] width 114 height 31
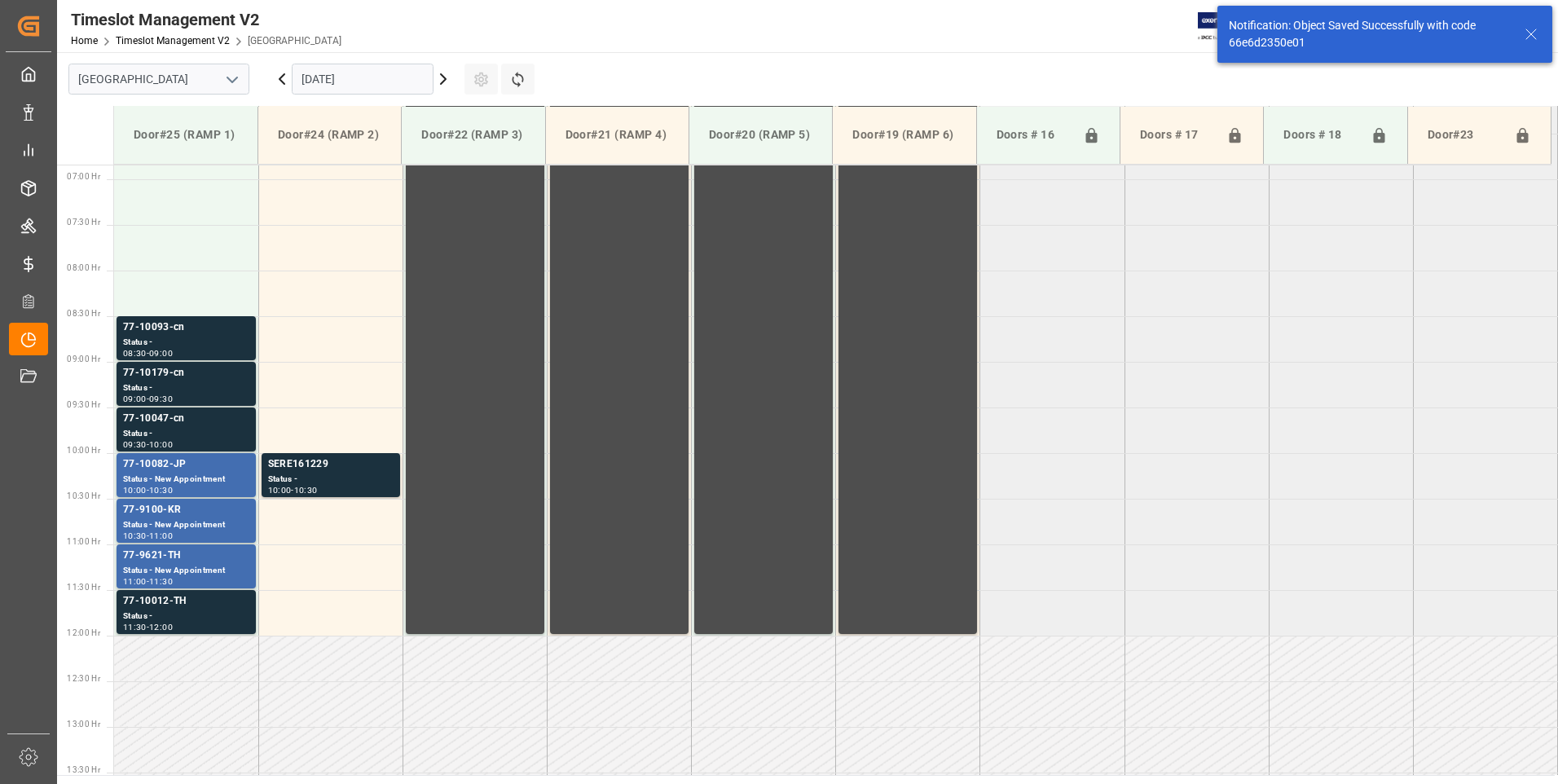
scroll to position [628, 0]
